Goal: Communication & Community: Answer question/provide support

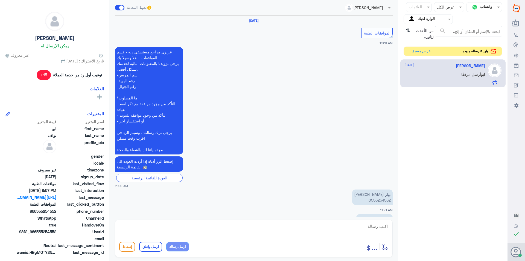
scroll to position [556, 0]
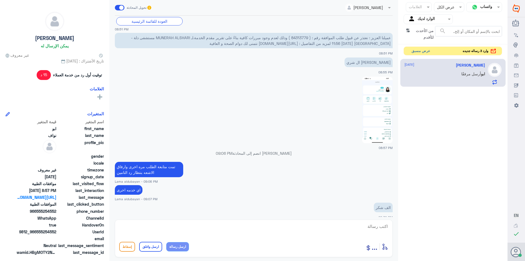
click at [423, 51] on button "عرض مسبق" at bounding box center [421, 51] width 23 height 8
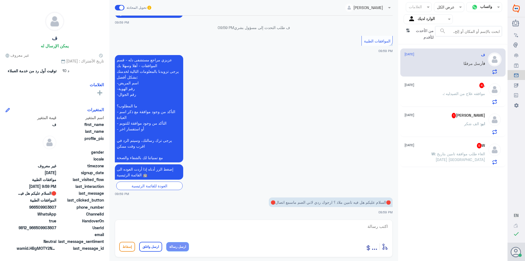
scroll to position [86, 0]
click at [318, 230] on textarea at bounding box center [253, 229] width 269 height 13
type textarea "l"
type textarea "ممكن تزودني برقم الهويه"
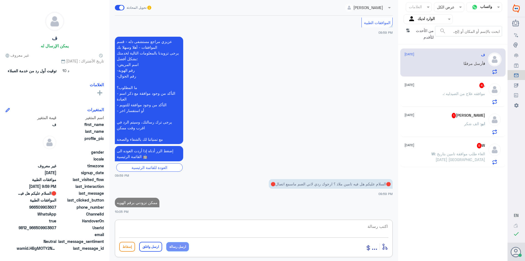
click at [478, 97] on p ". : موافقه علاج من الصيدليه" at bounding box center [464, 98] width 42 height 14
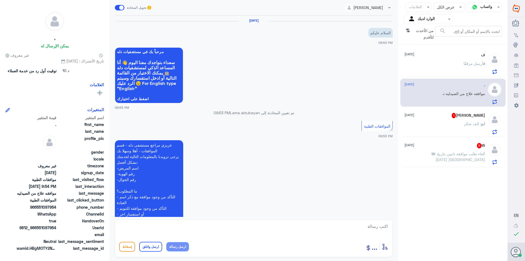
scroll to position [116, 0]
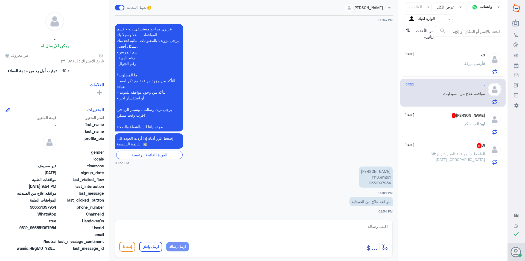
click at [384, 178] on p "[PERSON_NAME] 1118391281 0551097954" at bounding box center [376, 176] width 34 height 21
copy p "1118391281"
click at [272, 226] on textarea at bounding box center [253, 229] width 269 height 13
paste textarea "Service/procedure is not covered"
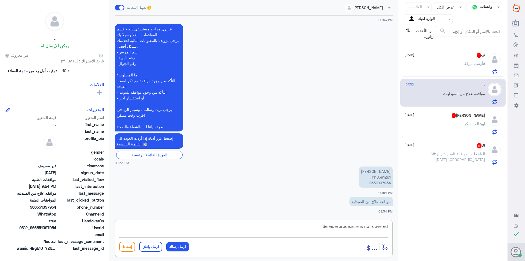
type textarea "Service/procedure is not covered"
click at [183, 247] on button "ارسل رسالة" at bounding box center [177, 246] width 23 height 9
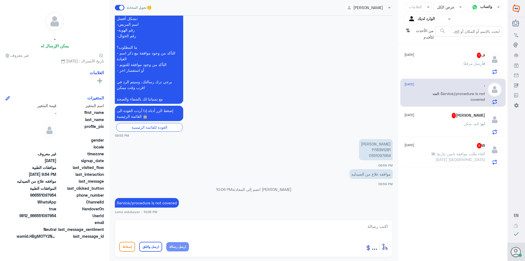
click at [236, 234] on textarea at bounding box center [253, 229] width 269 height 13
type textarea "عزيزي العيل هذا رد التامين"
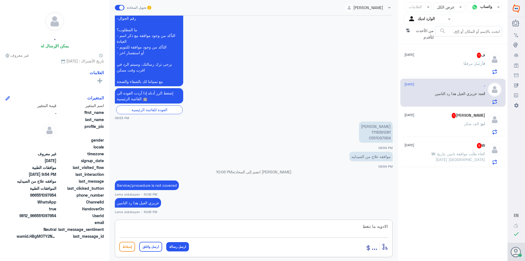
type textarea "الادويه ما تتغطى"
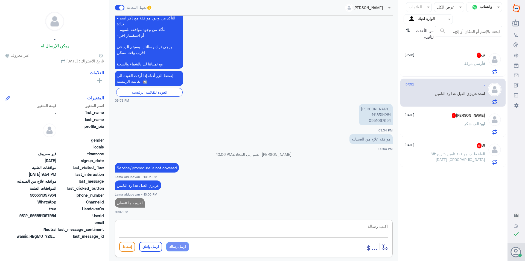
click at [458, 56] on div "ف 1 [DATE]" at bounding box center [445, 55] width 81 height 5
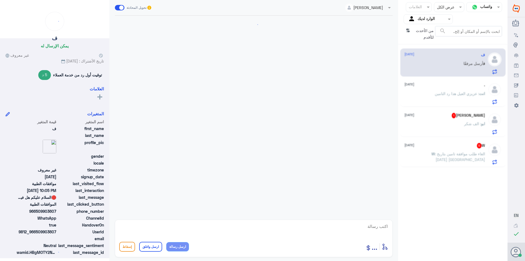
scroll to position [132, 0]
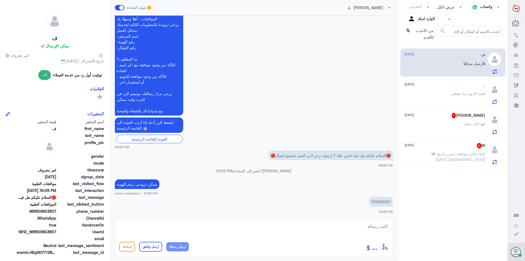
click at [380, 202] on p "1116433127" at bounding box center [381, 202] width 24 height 10
copy p "1116433127"
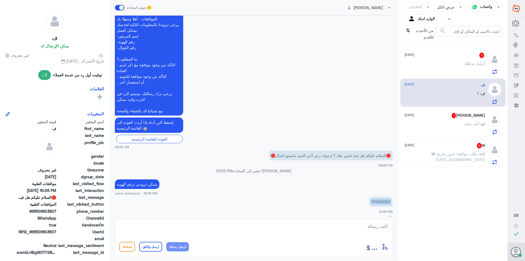
scroll to position [151, 0]
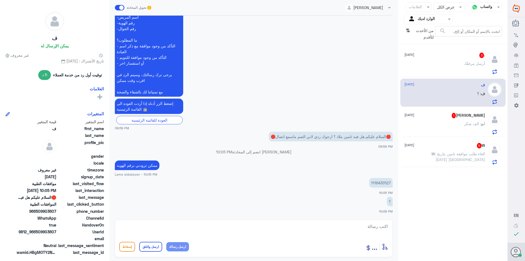
click at [307, 230] on textarea at bounding box center [253, 229] width 269 height 13
type textarea "للاسف ما يتغى عندنا"
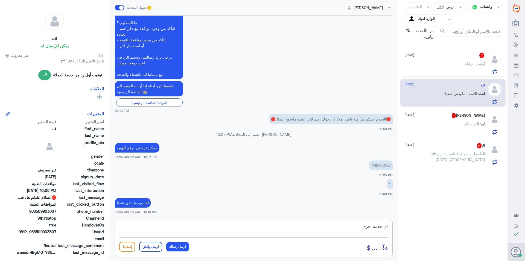
type textarea "اي خدمه اخرى"
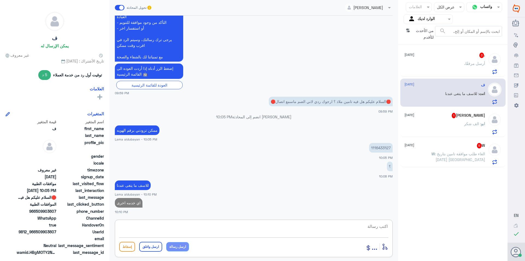
click at [472, 73] on p ". أرسل مرفقًا" at bounding box center [475, 67] width 21 height 14
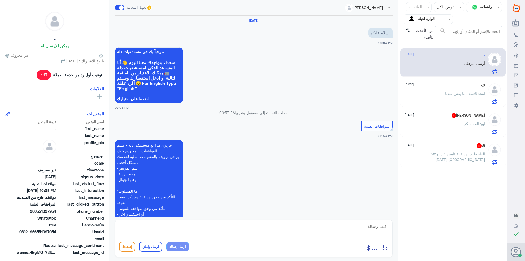
scroll to position [235, 0]
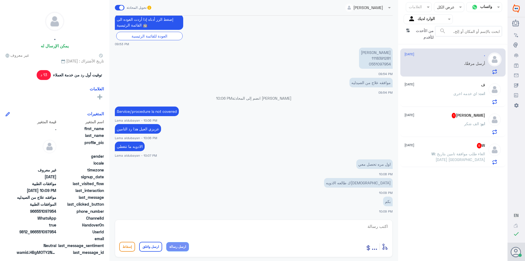
click at [337, 226] on textarea at bounding box center [253, 229] width 269 height 13
click at [389, 56] on p "[PERSON_NAME] 1118391281 0551097954" at bounding box center [376, 58] width 34 height 21
copy p "1118391281"
click at [230, 230] on textarea at bounding box center [253, 229] width 269 height 13
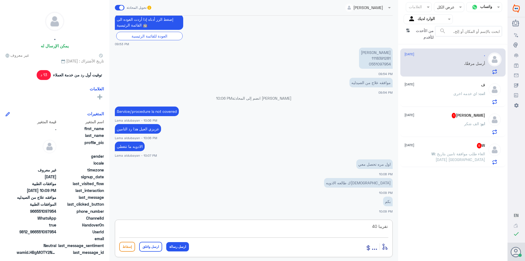
type textarea "تقريبا 400"
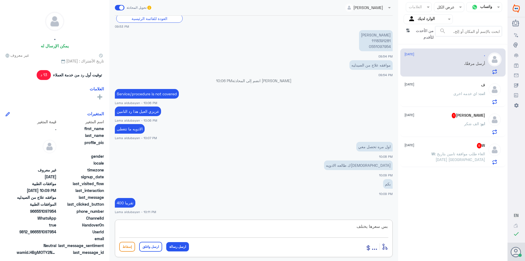
type textarea "بس سعرها يختلف"
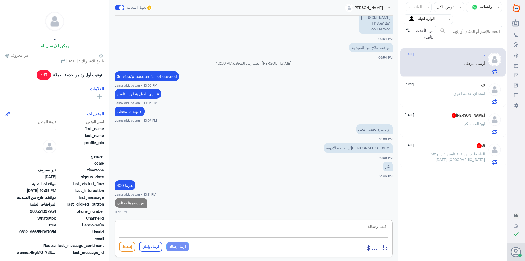
type textarea "ه"
type textarea "عن سعر التامين"
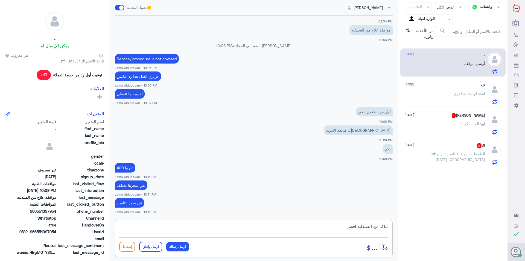
type textarea "تتاكد من الصيدليه افضل"
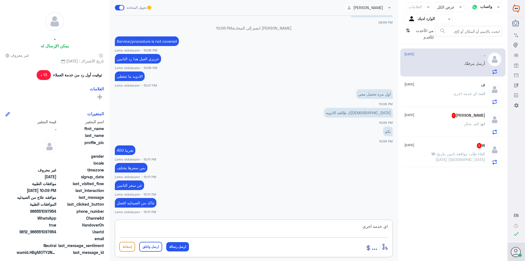
type textarea "اي خدمه اخرى"
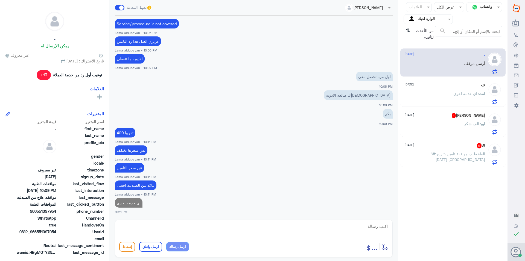
click at [460, 119] on div "[PERSON_NAME] 1 [DATE] ابو : الف شكر" at bounding box center [445, 124] width 81 height 22
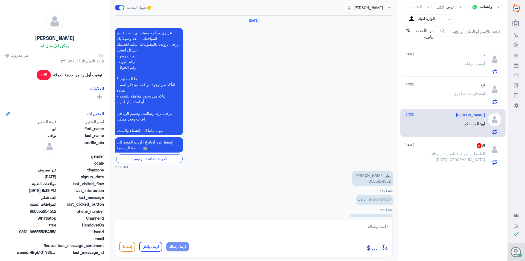
scroll to position [537, 0]
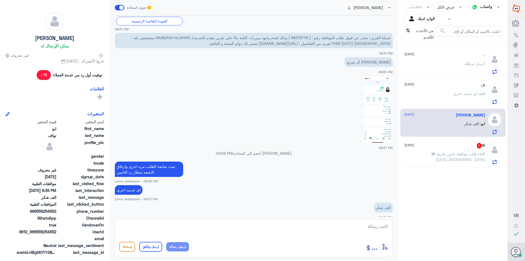
click at [281, 226] on textarea at bounding box center [253, 229] width 269 height 13
paste textarea "نشكر تواصلك مع مستشفيات دلة"
type textarea "نشكر تواصلك مع مستشفيات دلة"
click at [155, 246] on button "ارسل واغلق" at bounding box center [150, 247] width 23 height 10
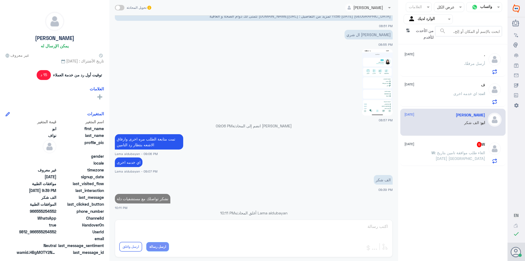
click at [458, 152] on span ": الغاء طلب موافقة تامين بتاريخ [DATE] [GEOGRAPHIC_DATA]" at bounding box center [460, 155] width 50 height 10
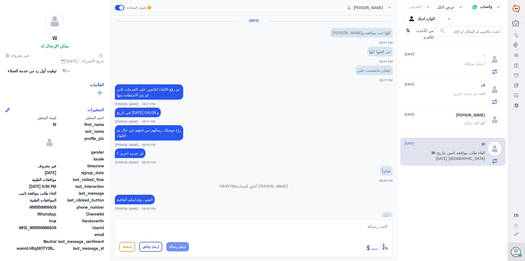
scroll to position [366, 0]
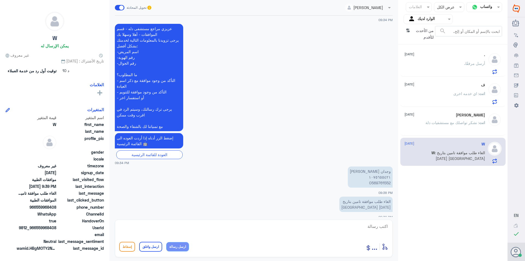
click at [452, 91] on div "ف [DATE] انت : اي خدمه اخرى" at bounding box center [445, 94] width 81 height 22
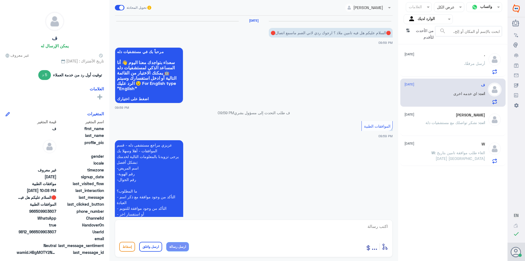
scroll to position [186, 0]
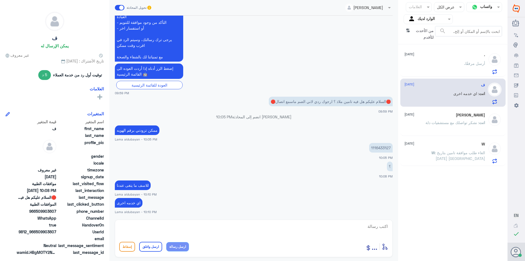
click at [448, 66] on div ". أرسل مرفقًا" at bounding box center [445, 68] width 81 height 12
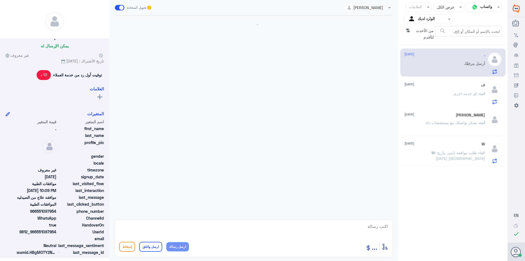
scroll to position [322, 0]
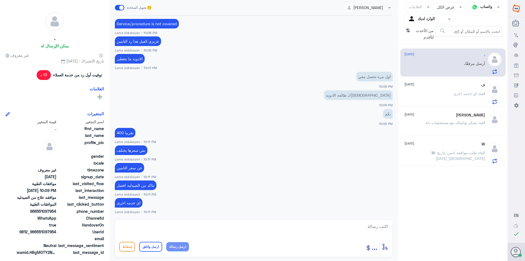
click at [471, 155] on p "W : الغاء طلب موافقة تامين بتاريخ [DATE] [GEOGRAPHIC_DATA]" at bounding box center [455, 157] width 62 height 14
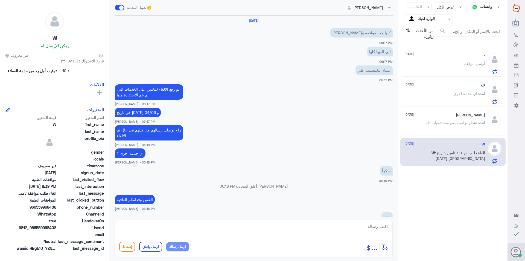
scroll to position [366, 0]
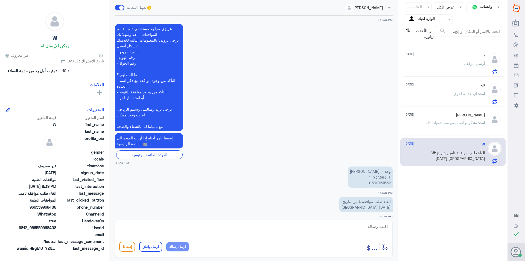
click at [378, 202] on p "الغاء طلب موافقة تامين بتاريخ [DATE] [GEOGRAPHIC_DATA]" at bounding box center [366, 204] width 53 height 15
click at [385, 200] on p "الغاء طلب موافقة تامين بتاريخ [DATE] [GEOGRAPHIC_DATA]" at bounding box center [366, 204] width 53 height 15
click at [380, 177] on p "وجدان [PERSON_NAME] ١٠٧٥٦٥٥٤٢١ 0569761552" at bounding box center [370, 176] width 45 height 21
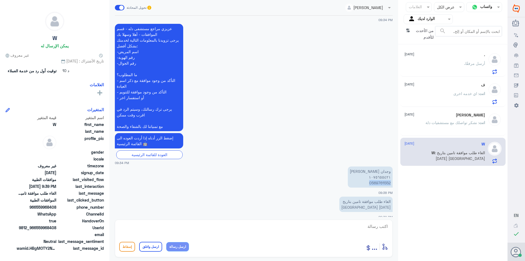
copy p "0569761552"
click at [366, 225] on textarea at bounding box center [253, 229] width 269 height 13
drag, startPoint x: 360, startPoint y: 226, endPoint x: 426, endPoint y: 229, distance: 66.3
click at [427, 229] on div "قناة واتساب Status × عرض الكل العلامات Agent Filter الوارد لديك search من الأحد…" at bounding box center [254, 131] width 508 height 262
type textarea "1075655421"
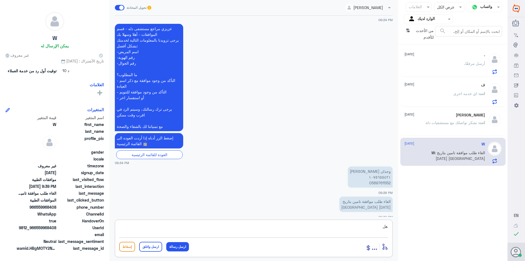
type textarea "ه"
click at [439, 121] on span ": نشكر تواصلك مع مستشفيات دلة" at bounding box center [453, 122] width 54 height 5
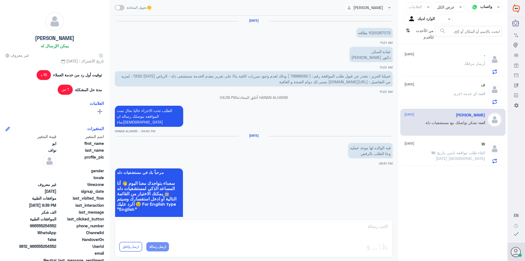
scroll to position [398, 0]
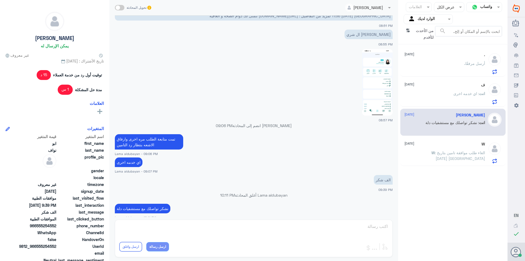
click at [405, 27] on div "من الأحدث للأقدم ⇅" at bounding box center [419, 34] width 31 height 16
click at [409, 30] on icon "⇅" at bounding box center [408, 33] width 4 height 14
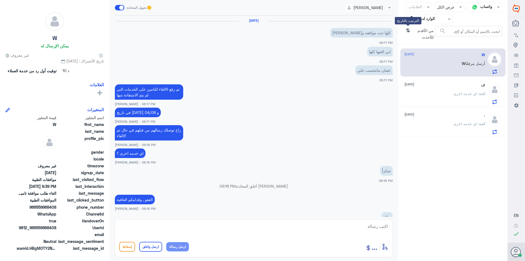
scroll to position [366, 0]
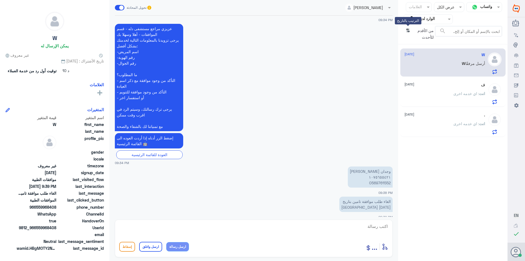
click at [409, 30] on icon "⇅" at bounding box center [408, 33] width 4 height 14
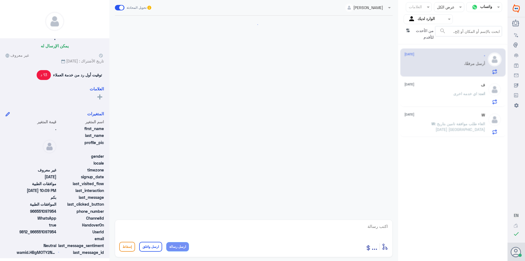
scroll to position [322, 0]
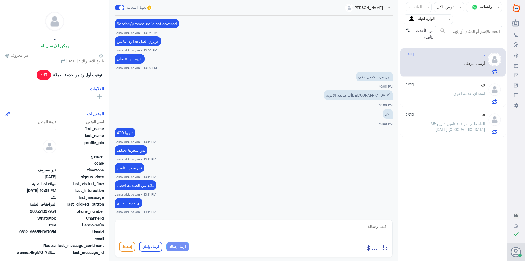
click at [470, 99] on p "انت : اي خدمه اخرى" at bounding box center [470, 98] width 32 height 14
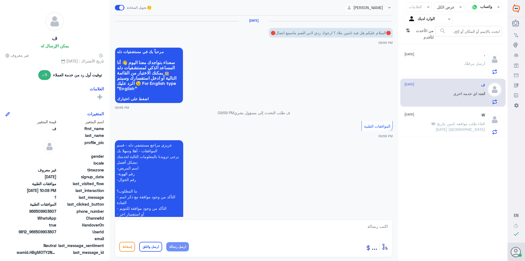
scroll to position [186, 0]
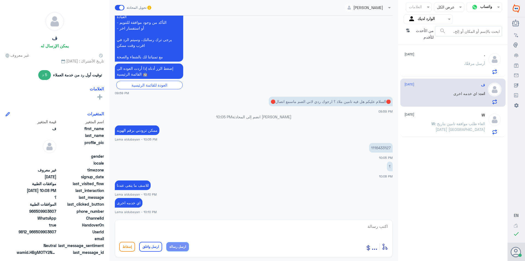
click at [305, 225] on textarea at bounding box center [253, 229] width 269 height 13
paste textarea "نشكر تواصلك مع مستشفيات دلة"
type textarea "نشكر تواصلك مع مستشفيات دلة"
click at [157, 247] on button "ارسل واغلق" at bounding box center [150, 247] width 23 height 10
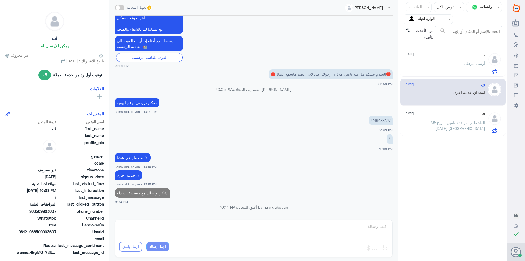
click at [459, 67] on div ". أرسل مرفقًا" at bounding box center [445, 68] width 81 height 12
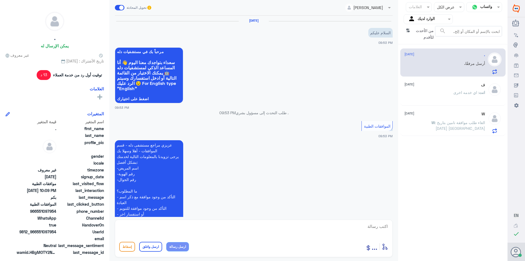
scroll to position [322, 0]
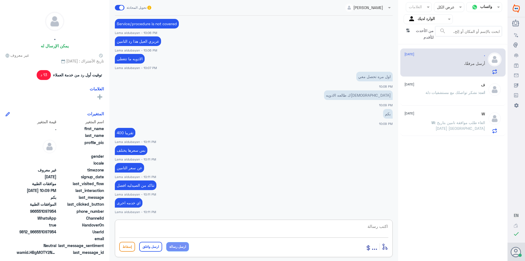
click at [313, 226] on textarea at bounding box center [253, 229] width 269 height 13
click at [408, 30] on icon "⇅" at bounding box center [408, 33] width 4 height 14
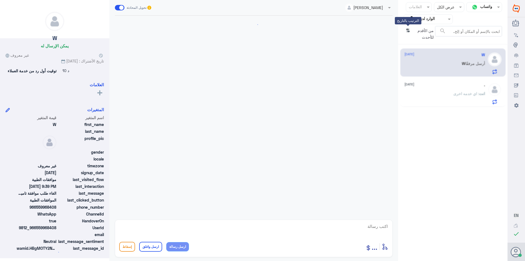
scroll to position [366, 0]
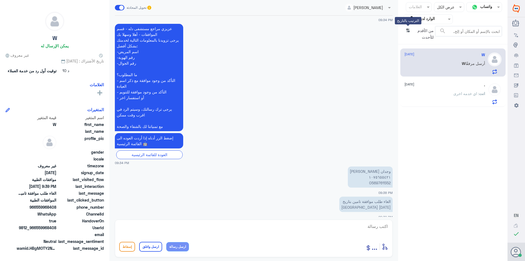
click at [408, 30] on icon "⇅" at bounding box center [408, 33] width 4 height 14
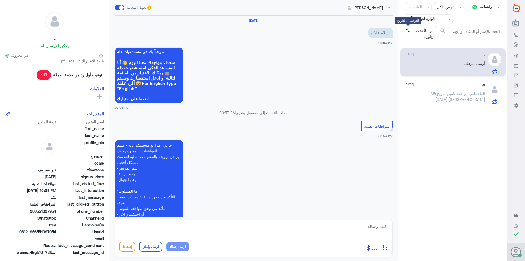
scroll to position [322, 0]
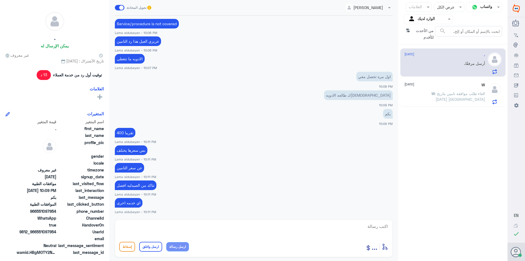
click at [454, 96] on span ": الغاء طلب موافقة تامين بتاريخ [DATE] [GEOGRAPHIC_DATA]" at bounding box center [460, 96] width 50 height 10
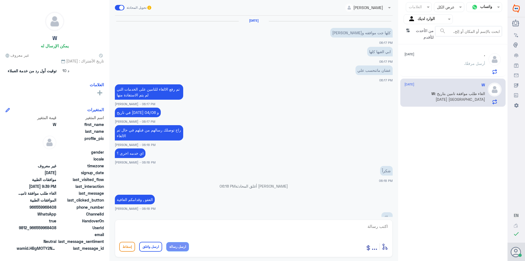
scroll to position [366, 0]
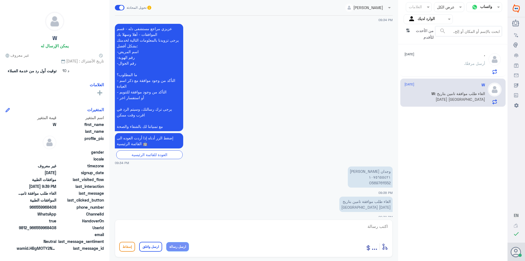
click at [456, 66] on div ". أرسل مرفقًا" at bounding box center [445, 68] width 81 height 12
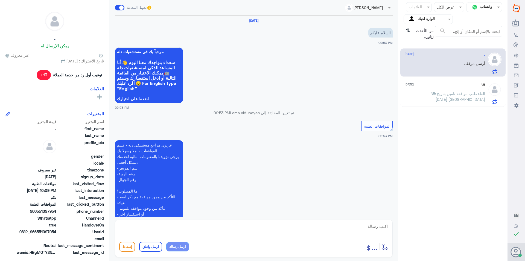
scroll to position [322, 0]
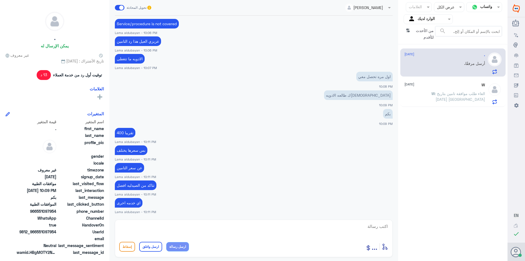
click at [467, 100] on span ": الغاء طلب موافقة تامين بتاريخ [DATE] [GEOGRAPHIC_DATA]" at bounding box center [460, 96] width 50 height 10
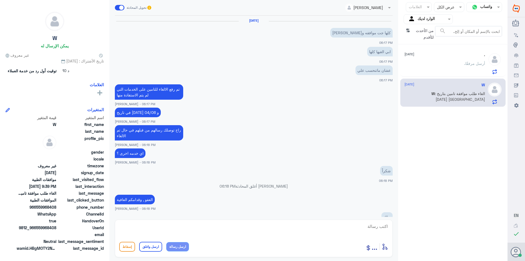
scroll to position [366, 0]
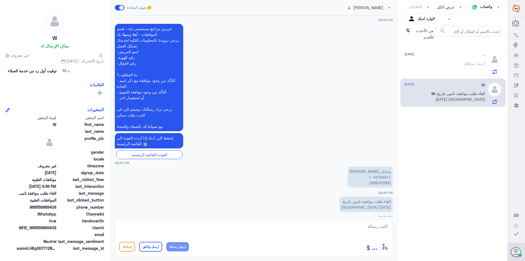
click at [366, 226] on textarea at bounding box center [253, 229] width 269 height 13
type textarea "تم الغائها بناء على طلبك"
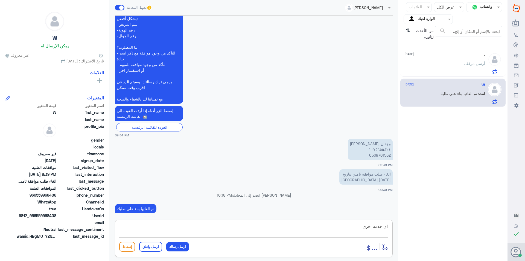
type textarea "اي خدمه اخرى"
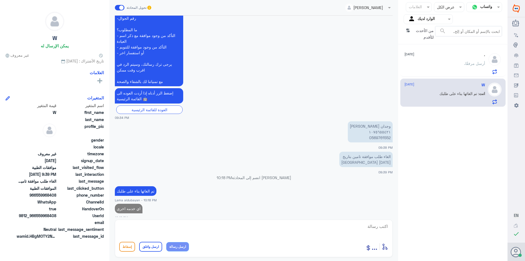
click at [411, 66] on div ". أرسل مرفقًا" at bounding box center [445, 68] width 81 height 12
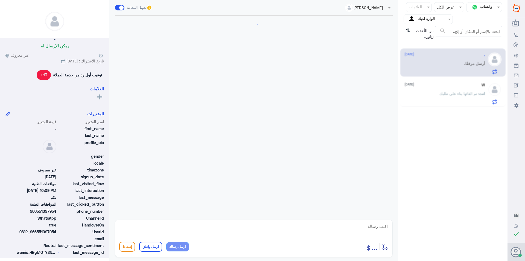
scroll to position [322, 0]
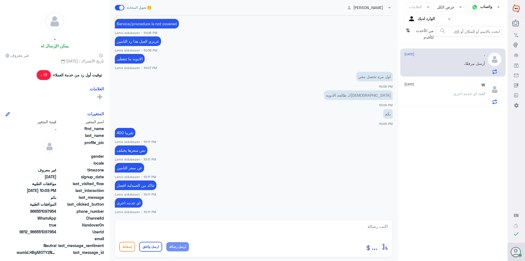
click at [320, 227] on textarea at bounding box center [253, 229] width 269 height 13
paste textarea "نشكر تواصلك مع مستشفيات دلة"
type textarea "نشكر تواصلك مع مستشفيات دلة"
click at [146, 246] on button "ارسل واغلق" at bounding box center [150, 247] width 23 height 10
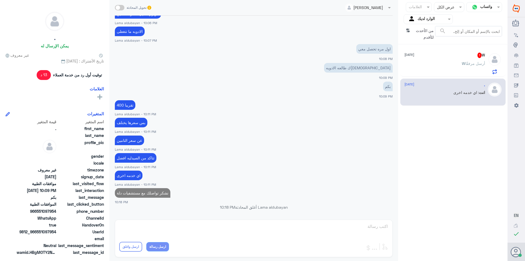
click at [444, 64] on div "W أرسل مرفقًا" at bounding box center [445, 68] width 81 height 12
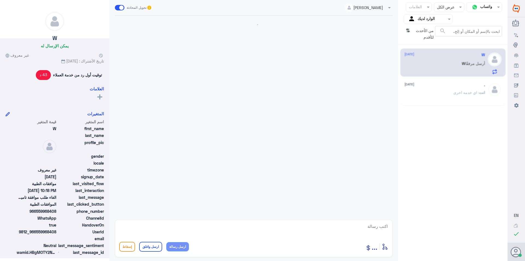
scroll to position [351, 0]
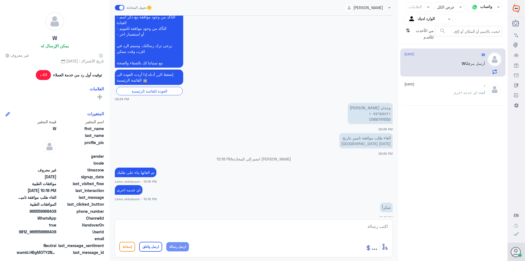
click at [338, 228] on textarea at bounding box center [253, 229] width 269 height 13
paste textarea "نشكر تواصلك مع مستشفيات دلة"
type textarea "نشكر تواصلك مع مستشفيات دلة"
drag, startPoint x: 151, startPoint y: 246, endPoint x: 246, endPoint y: 219, distance: 98.8
click at [152, 246] on button "ارسل واغلق" at bounding box center [150, 247] width 23 height 10
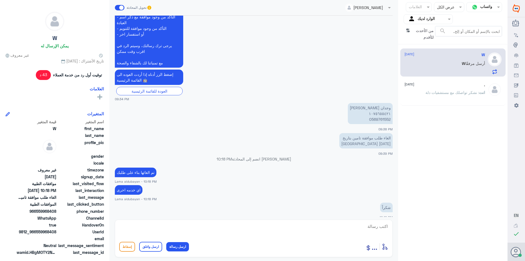
scroll to position [368, 0]
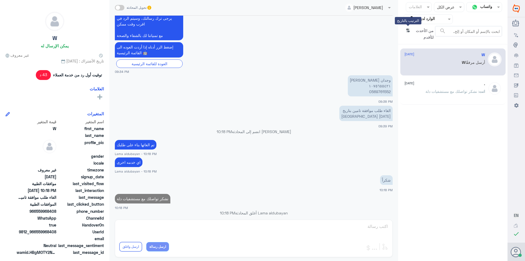
click at [408, 29] on icon "⇅" at bounding box center [408, 33] width 4 height 14
